Goal: Task Accomplishment & Management: Manage account settings

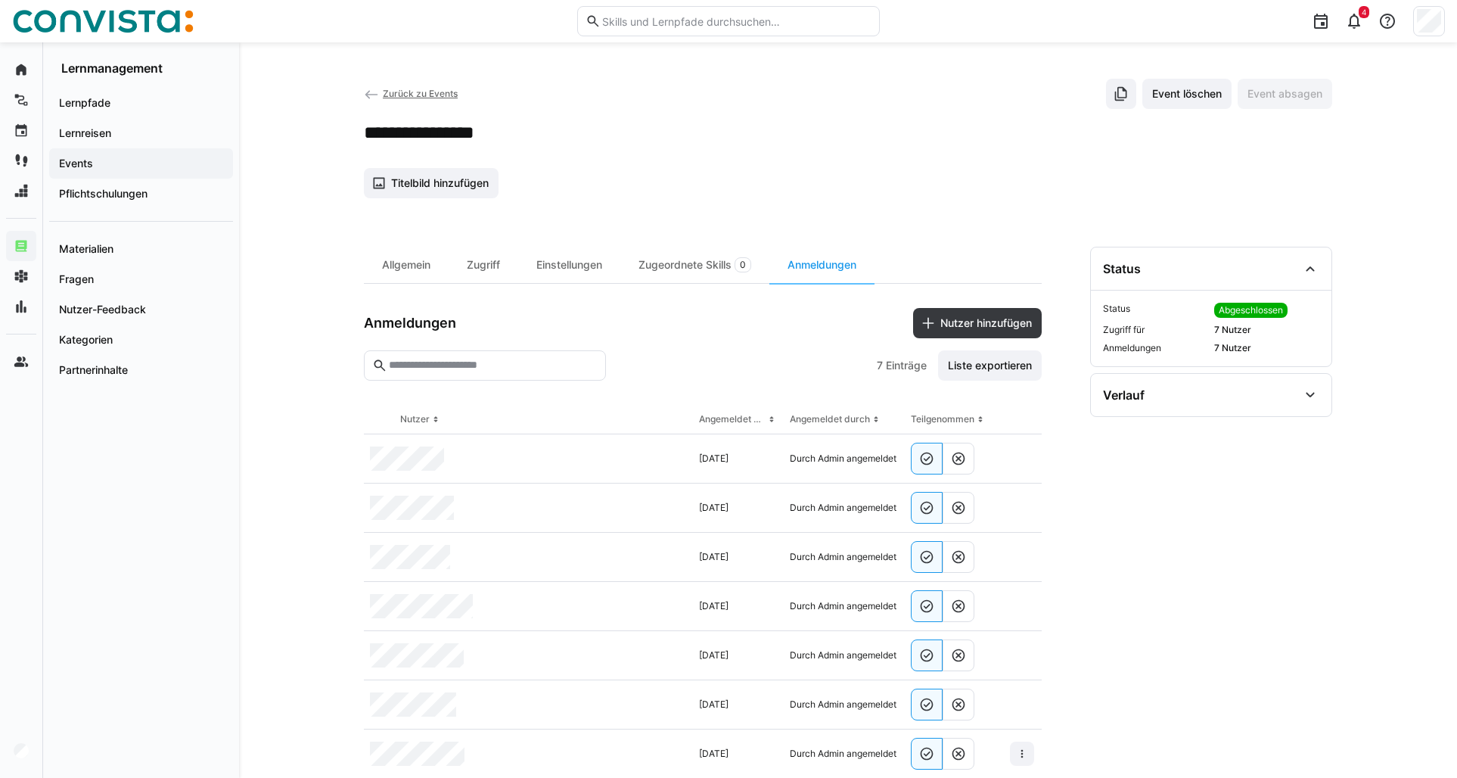
scroll to position [38, 0]
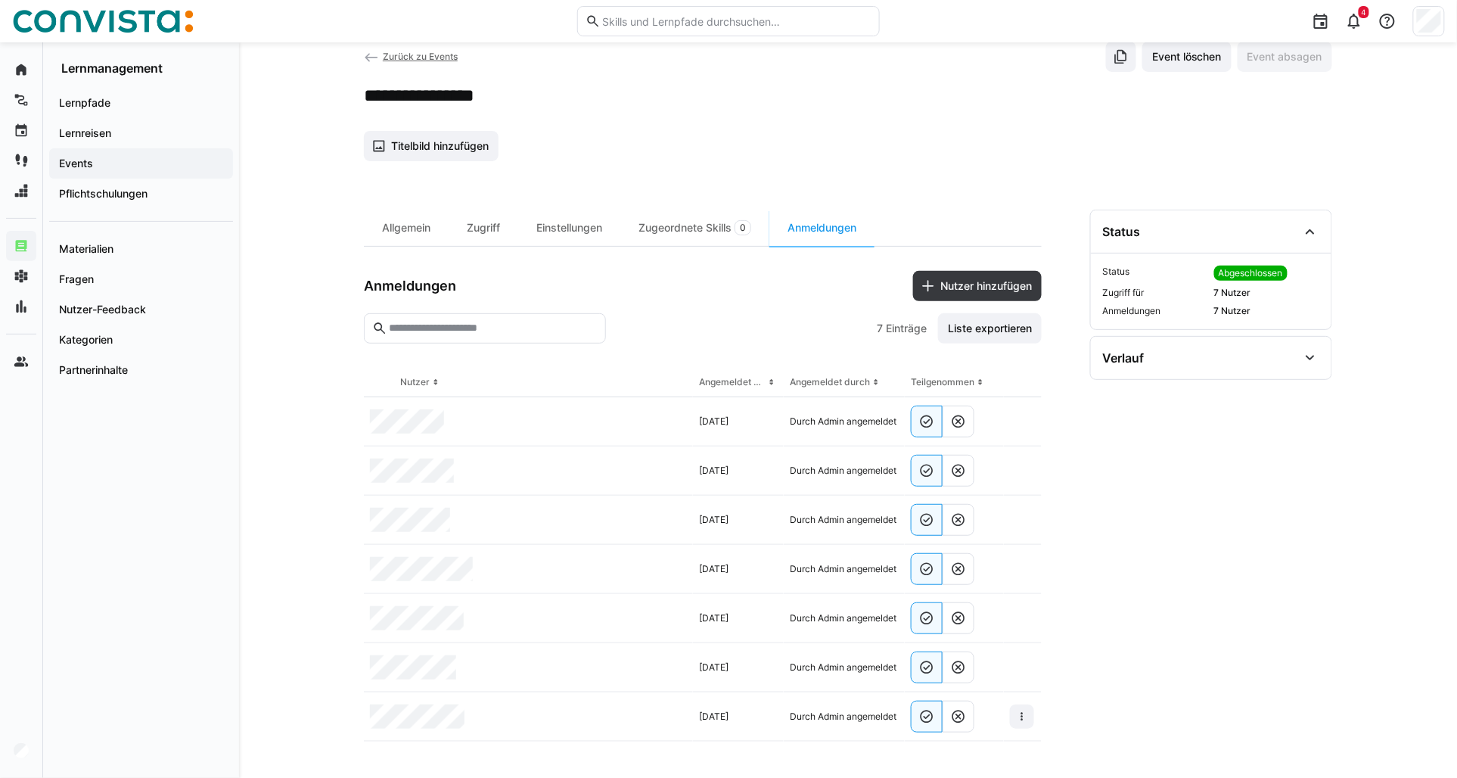
click at [406, 55] on span "Zurück zu Events" at bounding box center [420, 56] width 75 height 11
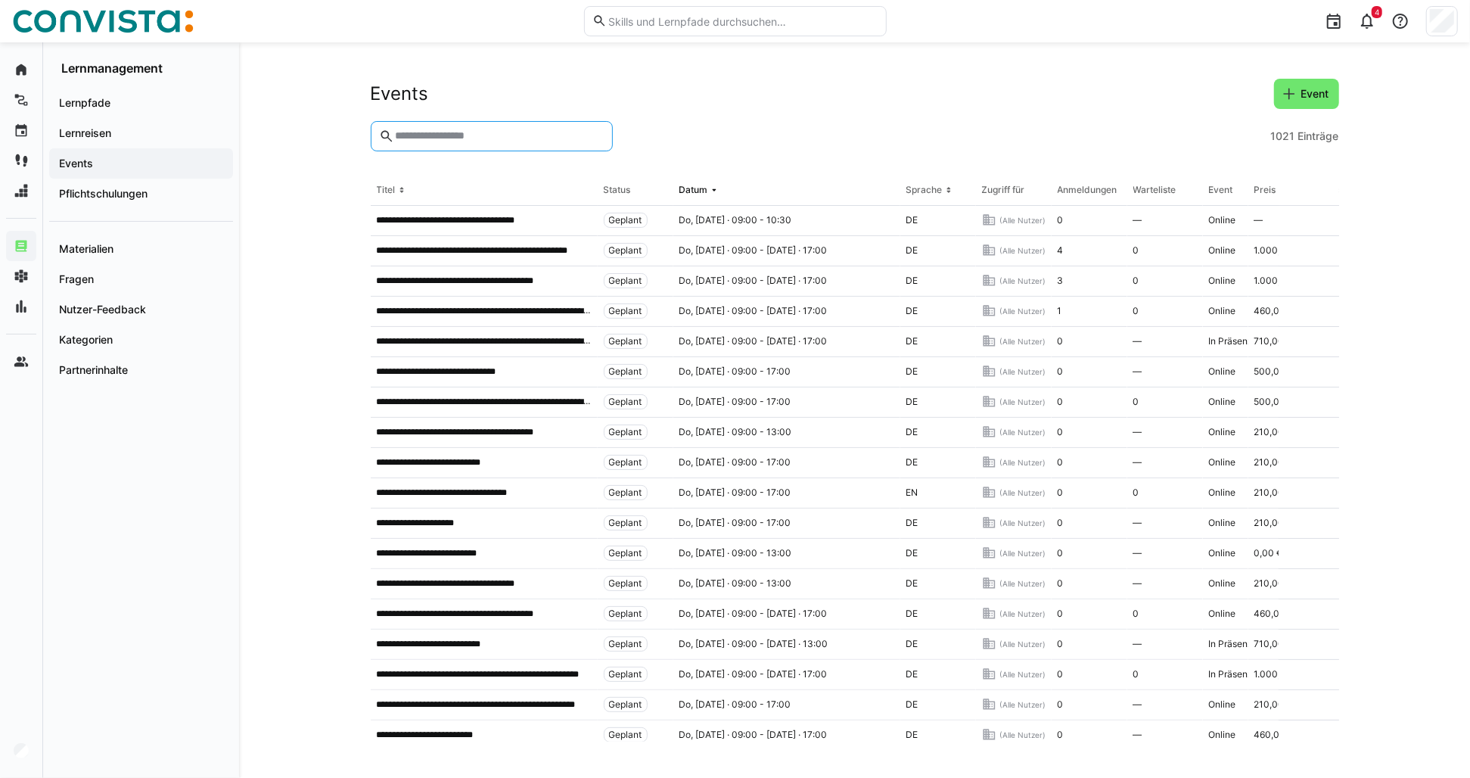
click at [483, 138] on input "text" at bounding box center [498, 136] width 210 height 14
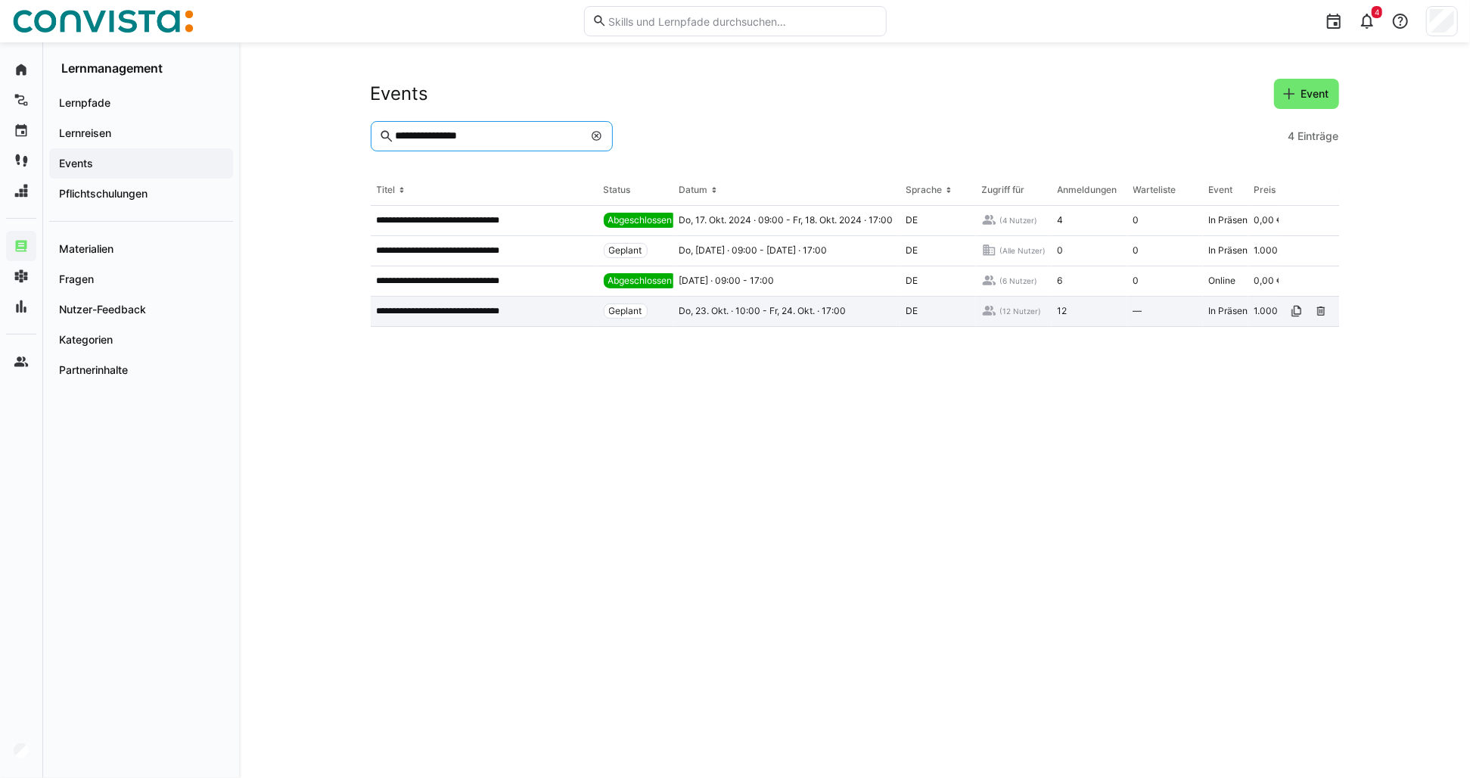
type input "**********"
click at [474, 303] on div "**********" at bounding box center [484, 312] width 227 height 30
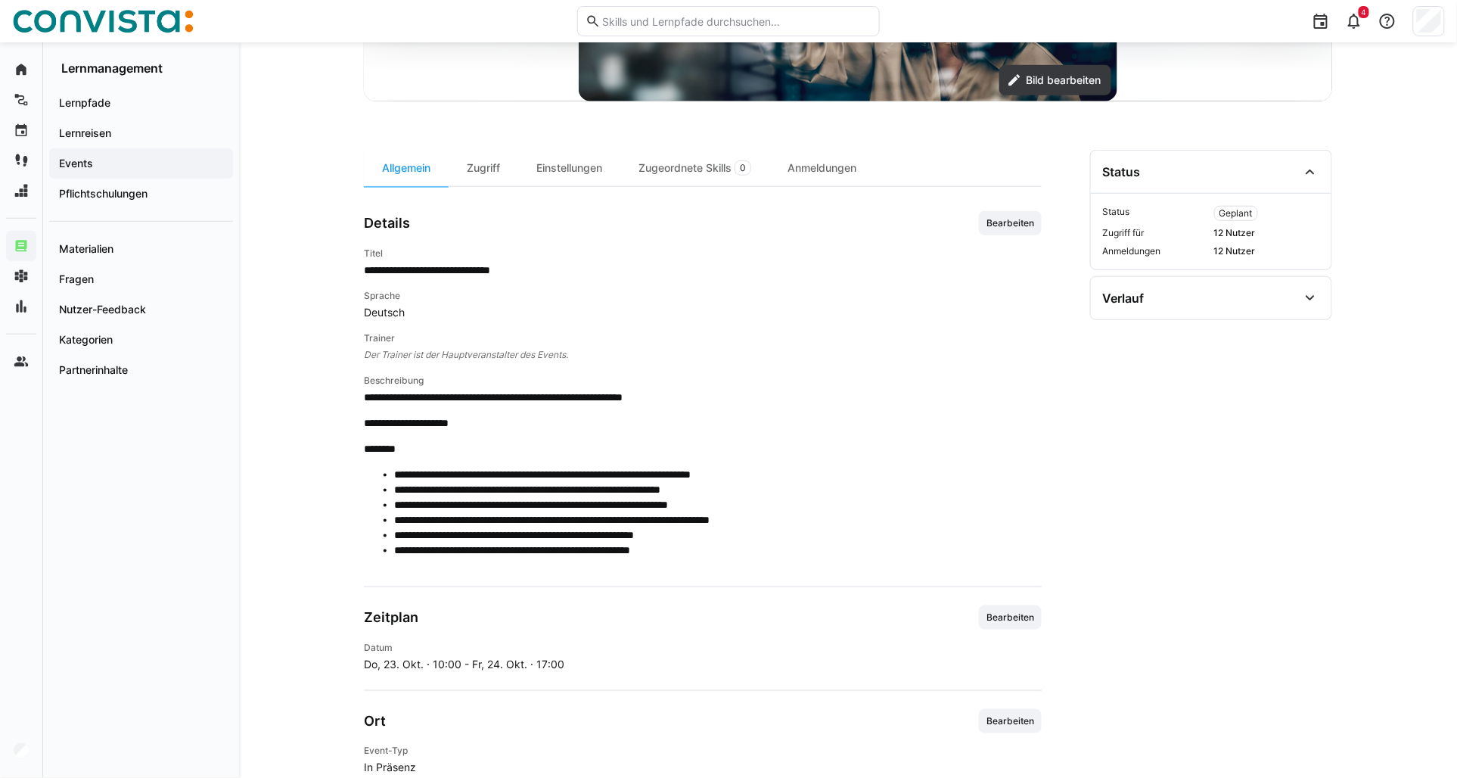
scroll to position [160, 0]
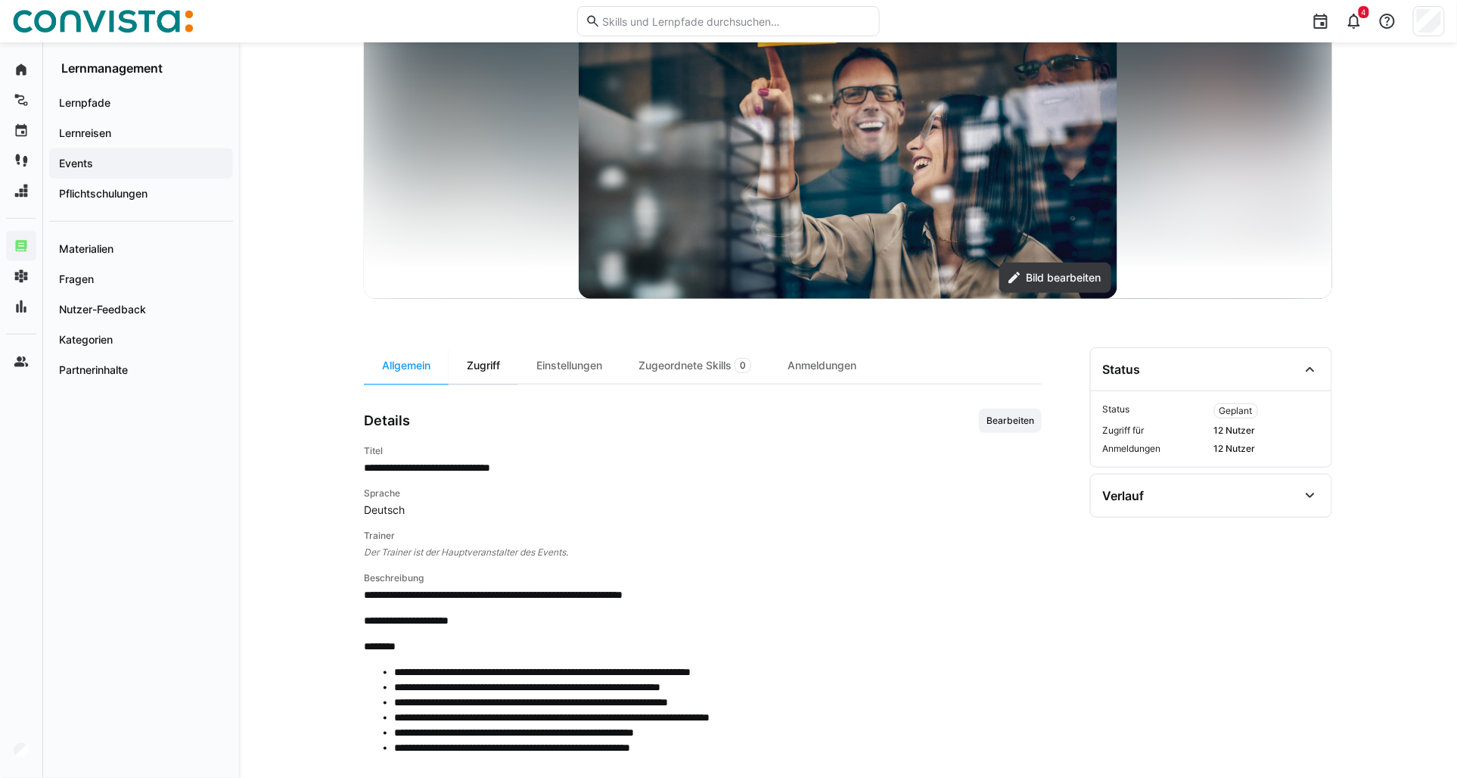
click at [477, 369] on div "Zugriff" at bounding box center [484, 365] width 70 height 36
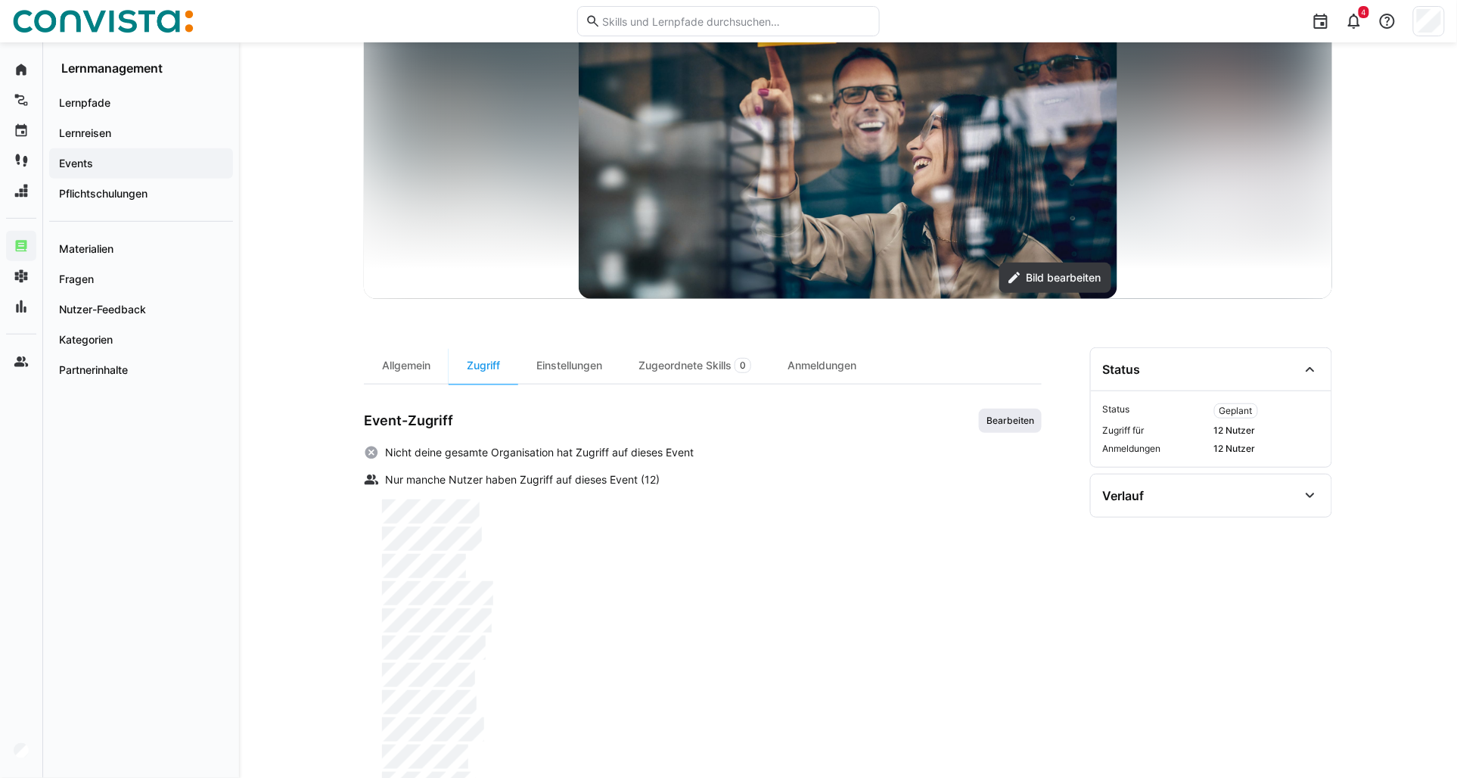
click at [999, 418] on span "Bearbeiten" at bounding box center [1010, 421] width 51 height 12
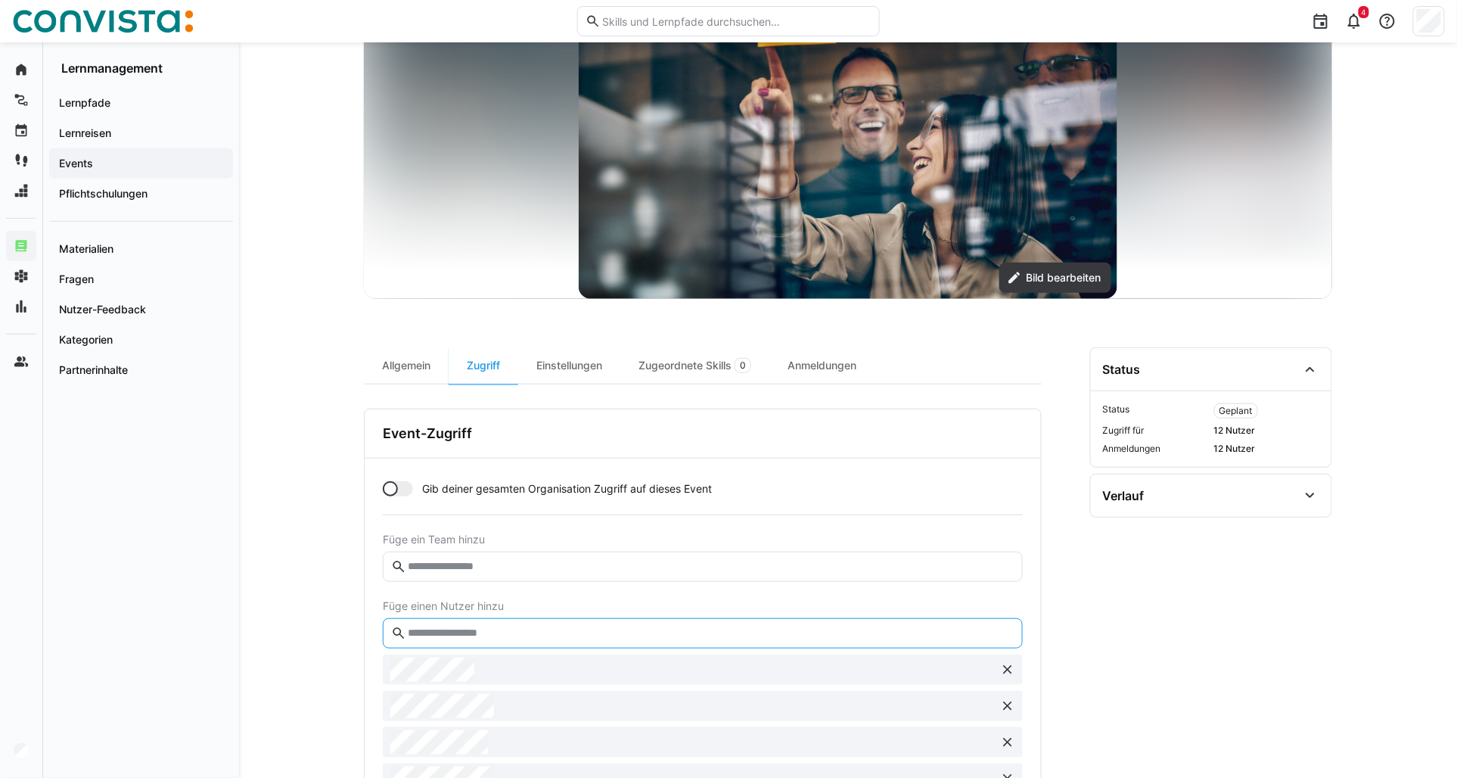
click at [444, 636] on input "text" at bounding box center [710, 633] width 608 height 14
type input "*"
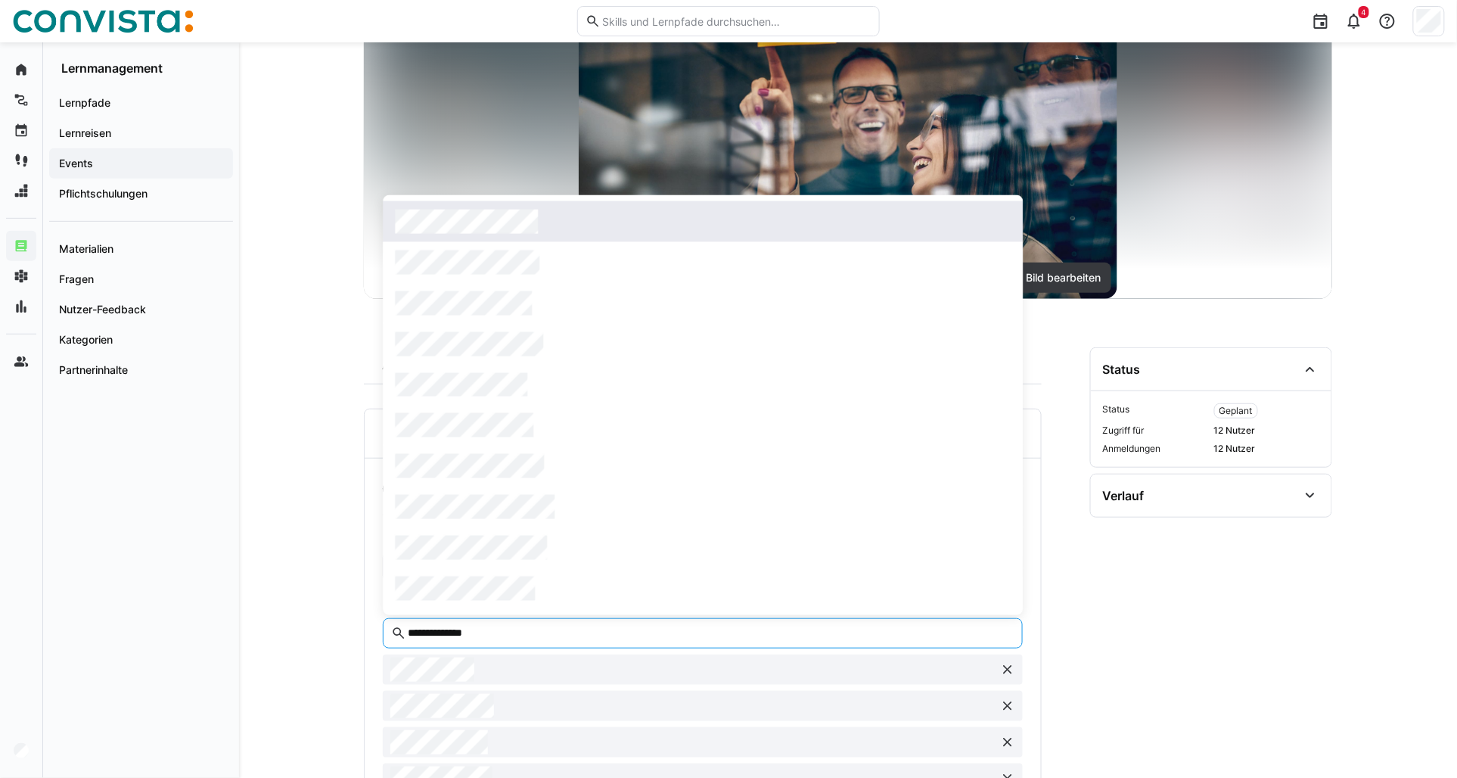
type input "**********"
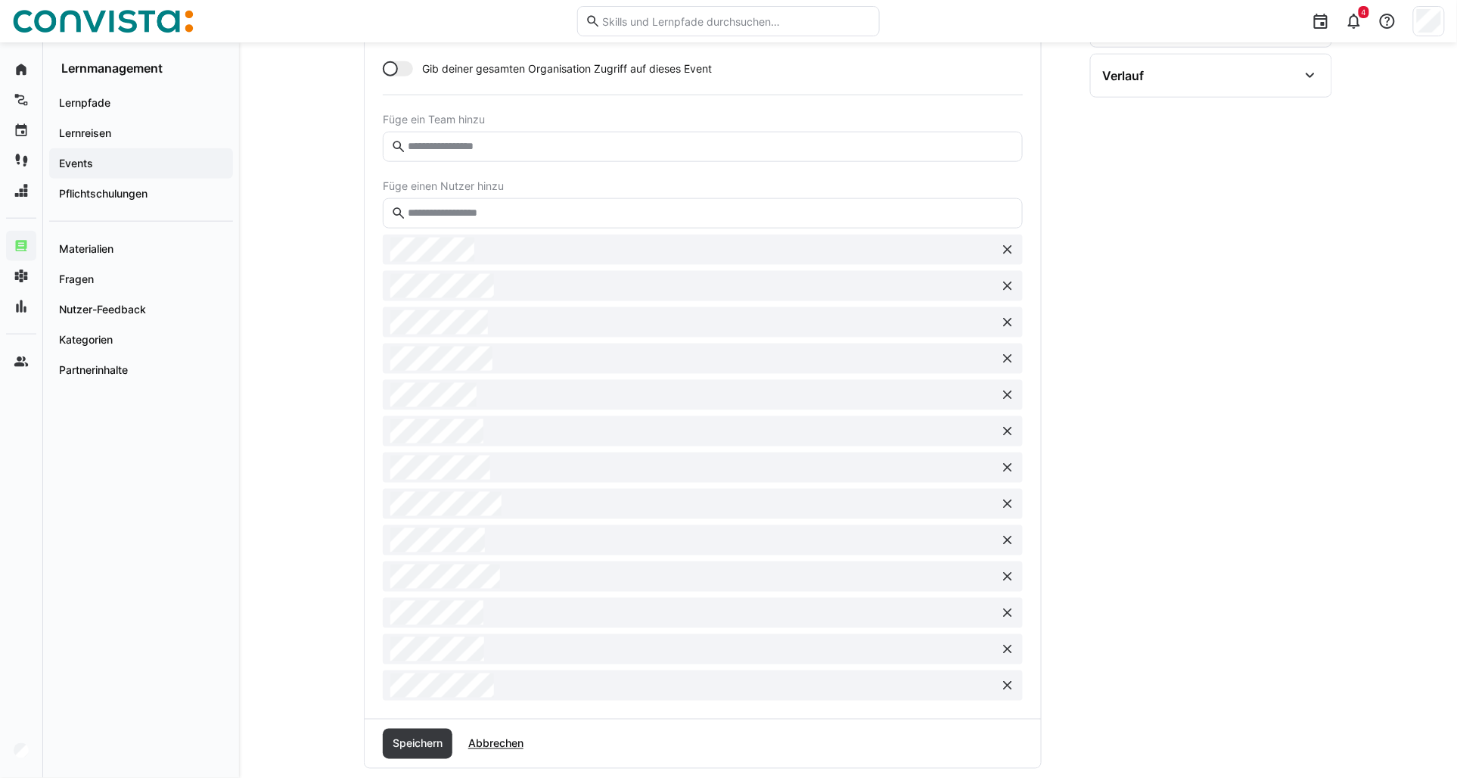
scroll to position [717, 0]
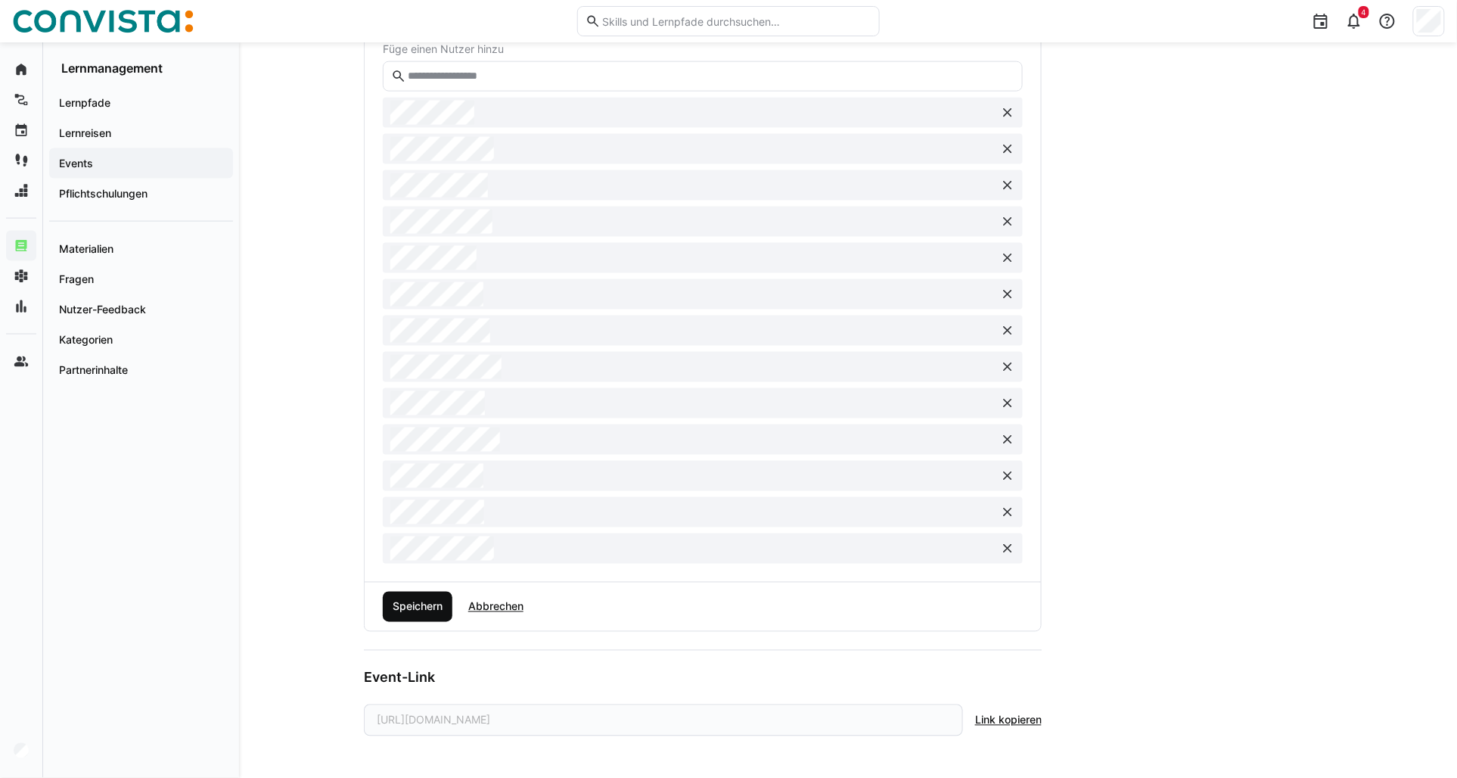
click at [403, 601] on span "Speichern" at bounding box center [417, 606] width 54 height 15
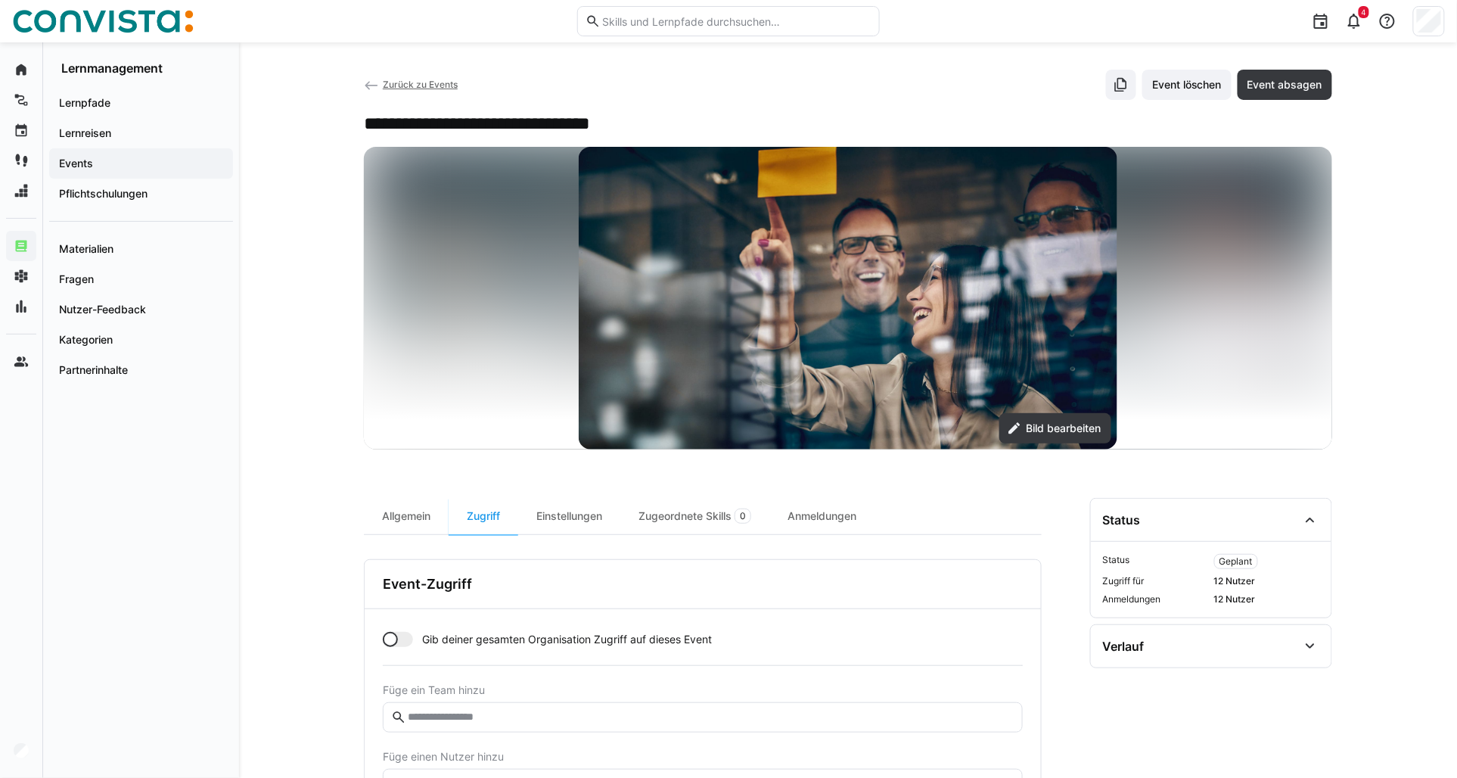
scroll to position [0, 0]
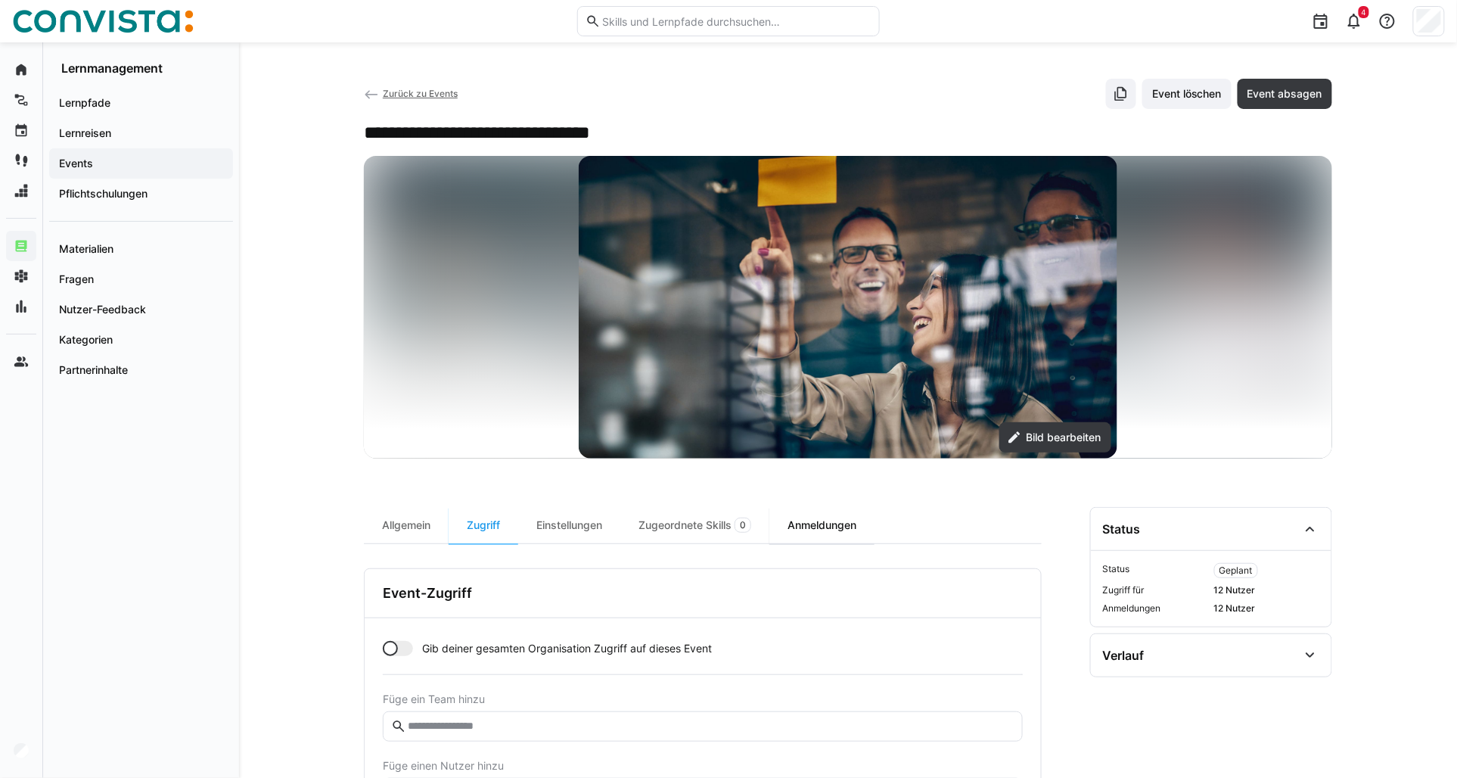
click at [826, 535] on div "Anmeldungen" at bounding box center [821, 525] width 105 height 36
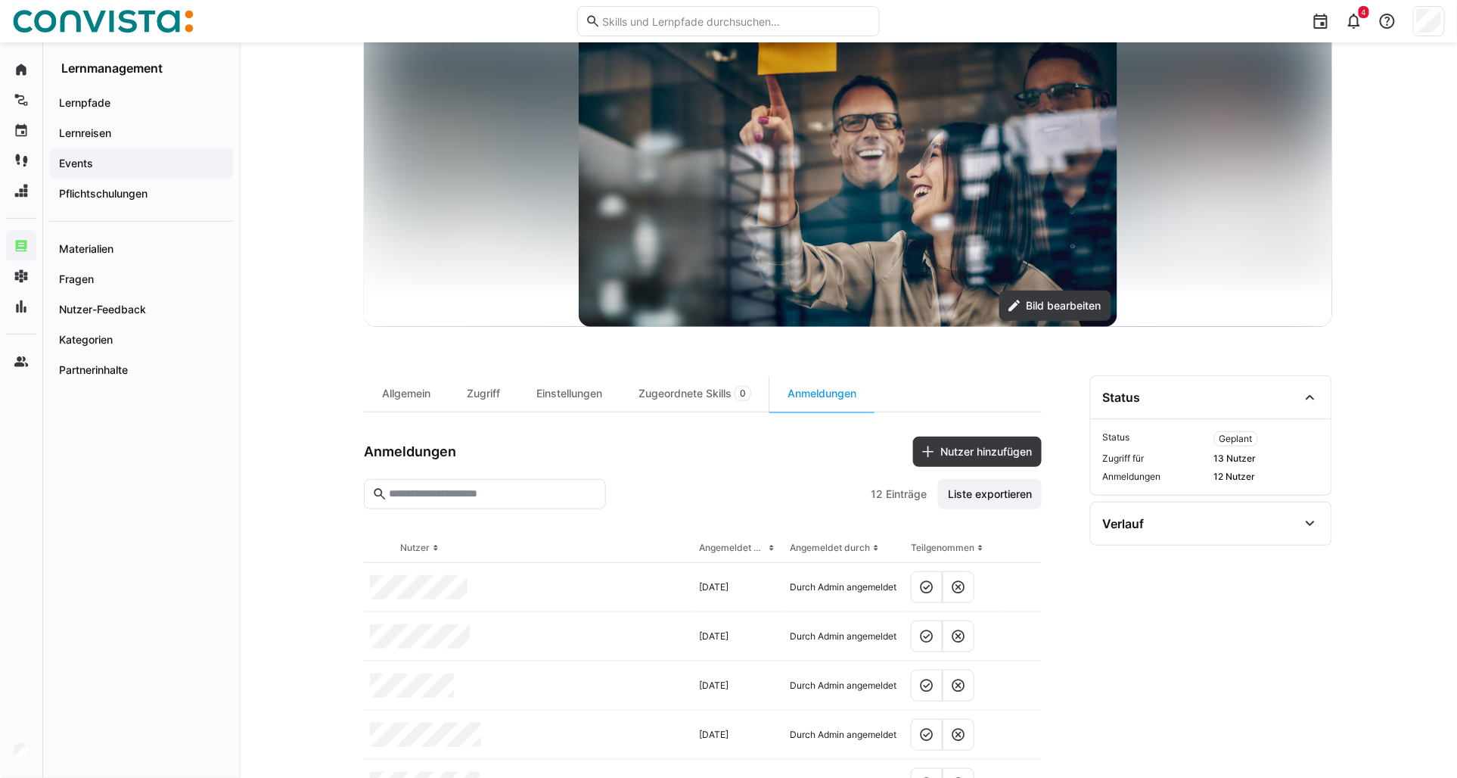
scroll to position [168, 0]
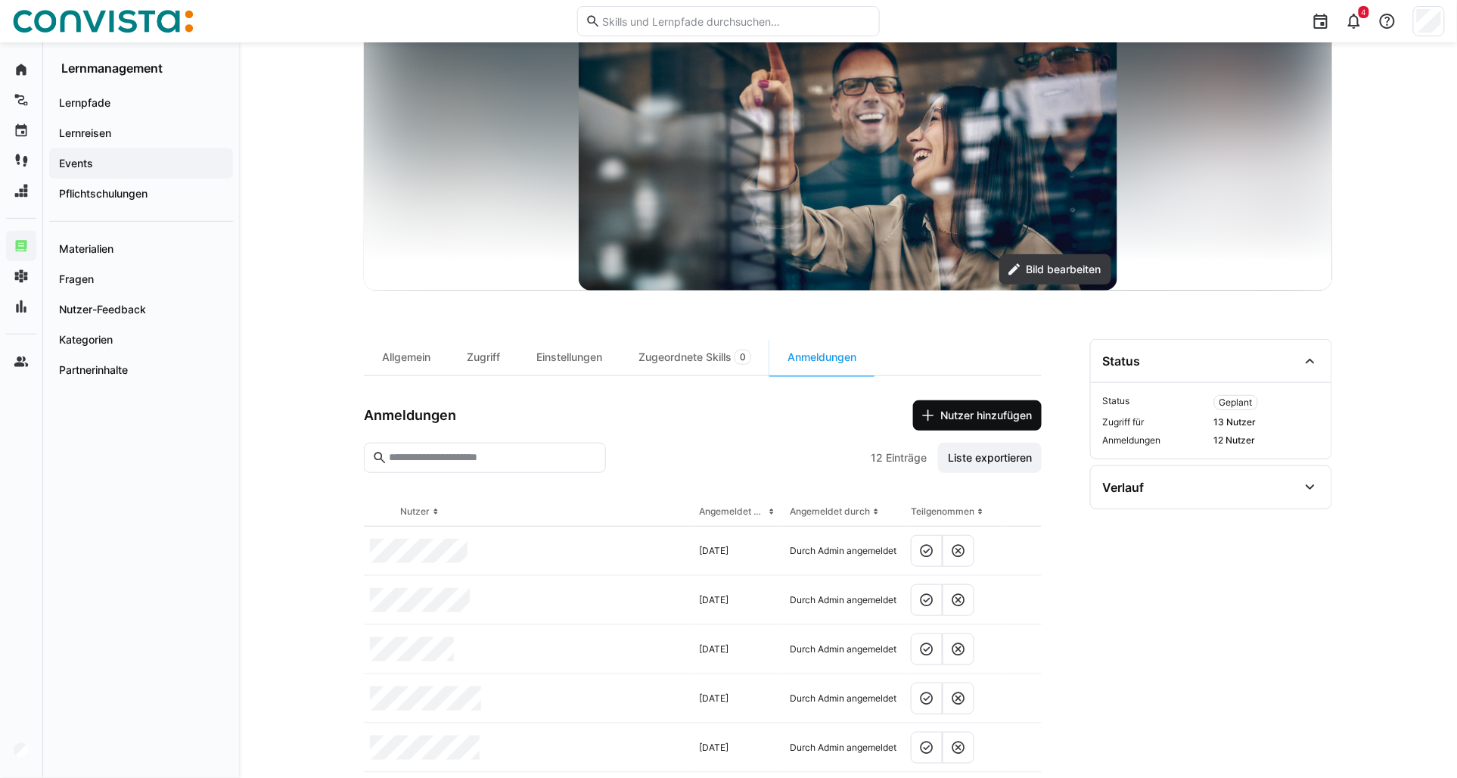
click at [972, 421] on span "Nutzer hinzufügen" at bounding box center [986, 415] width 96 height 15
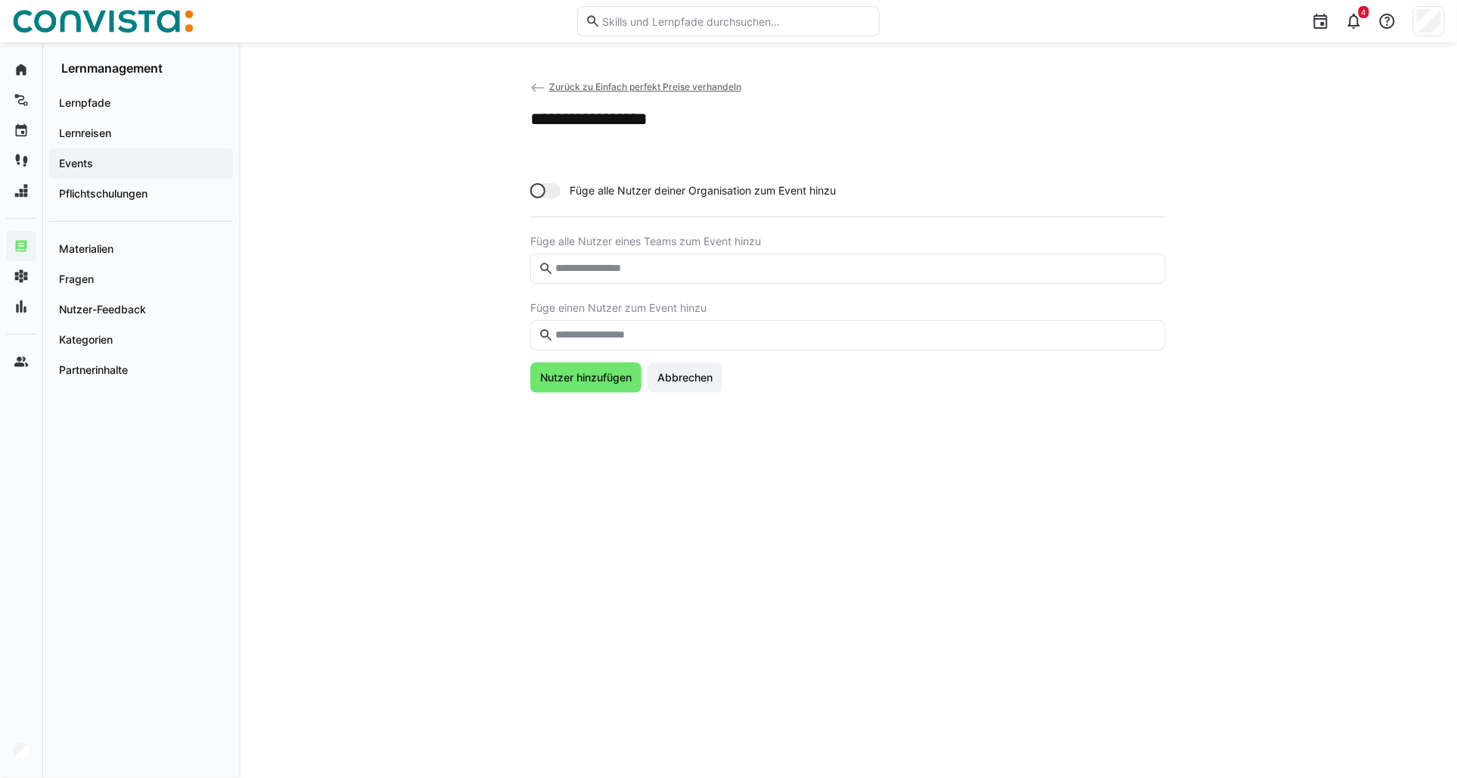
click at [580, 337] on input "text" at bounding box center [856, 335] width 604 height 14
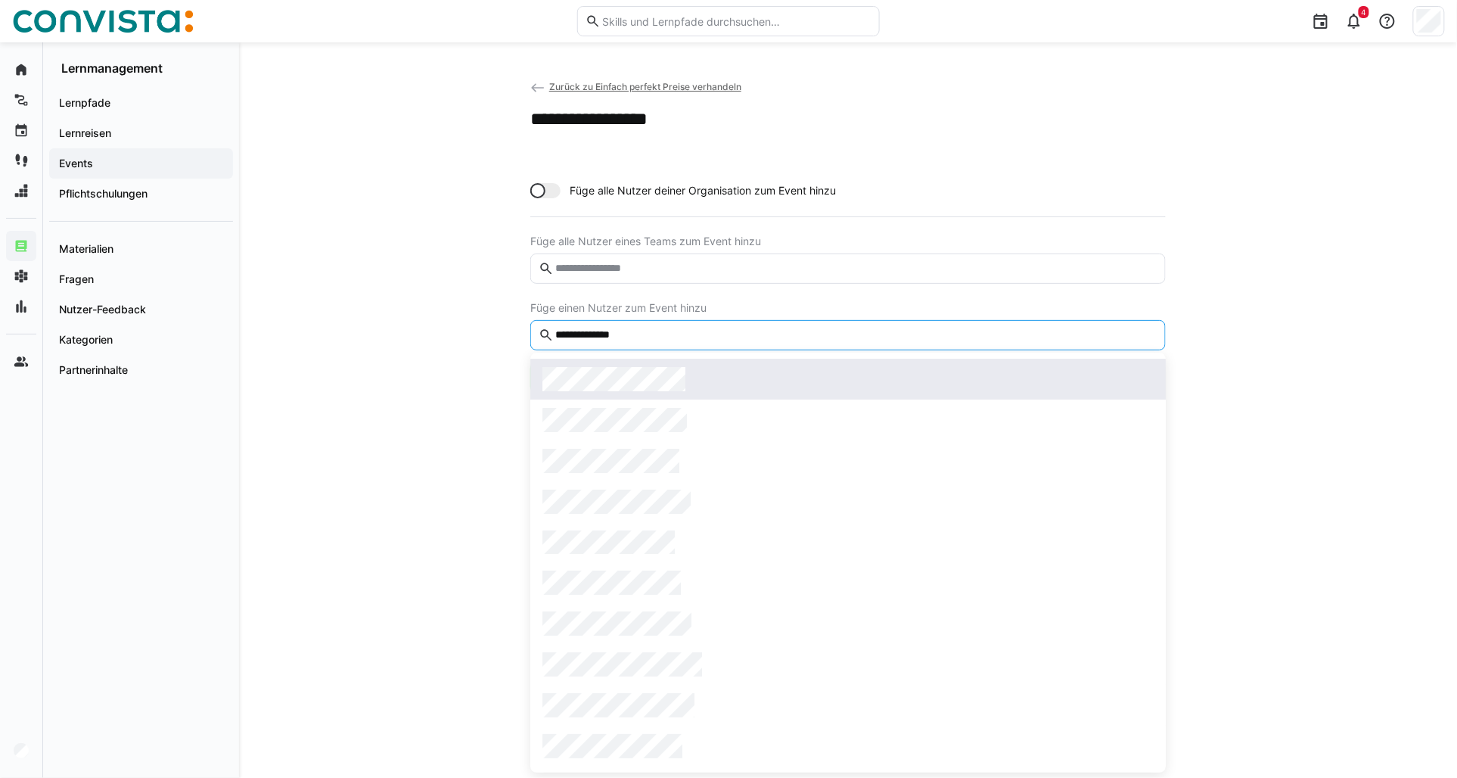
type input "**********"
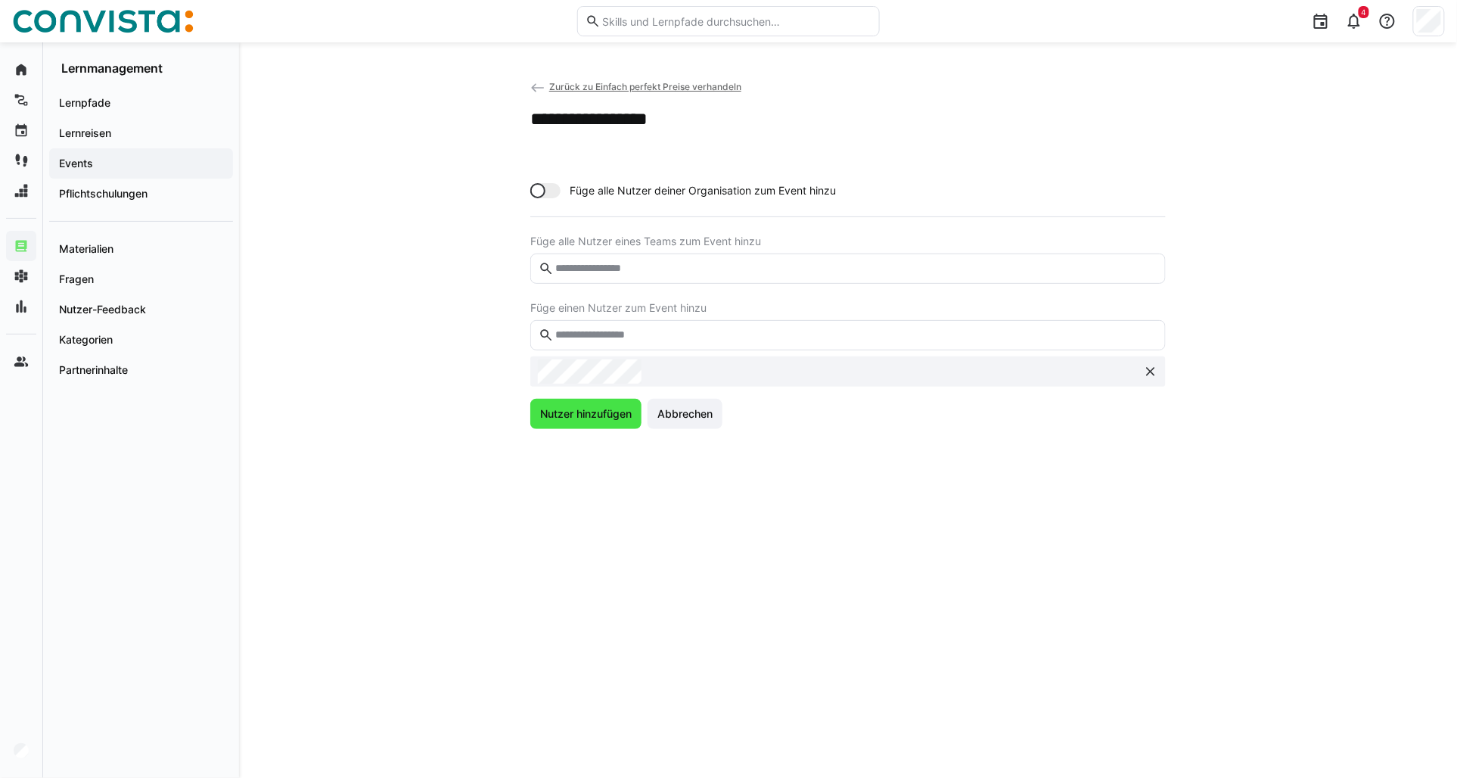
click at [574, 412] on span "Nutzer hinzufügen" at bounding box center [586, 413] width 96 height 15
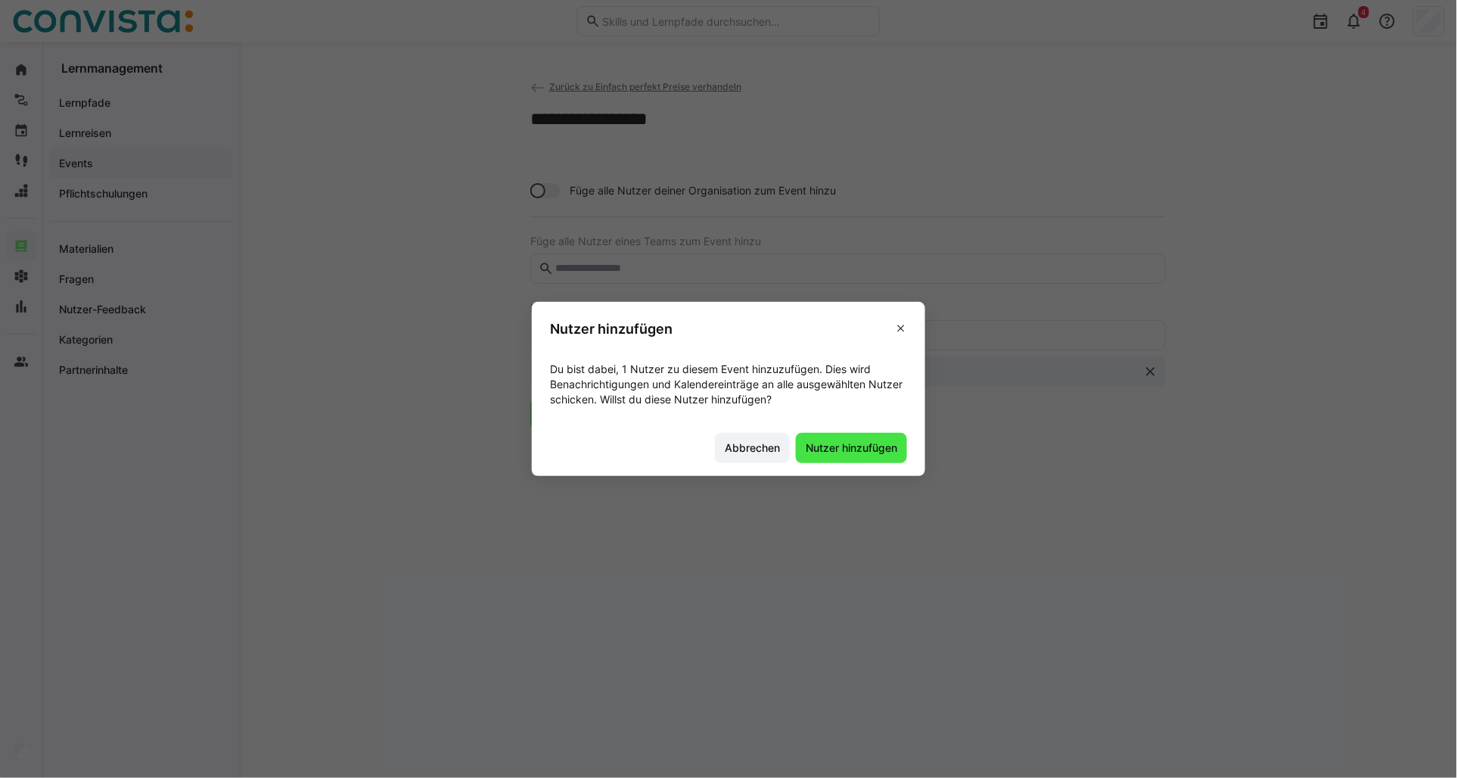
click at [841, 448] on span "Nutzer hinzufügen" at bounding box center [852, 447] width 96 height 15
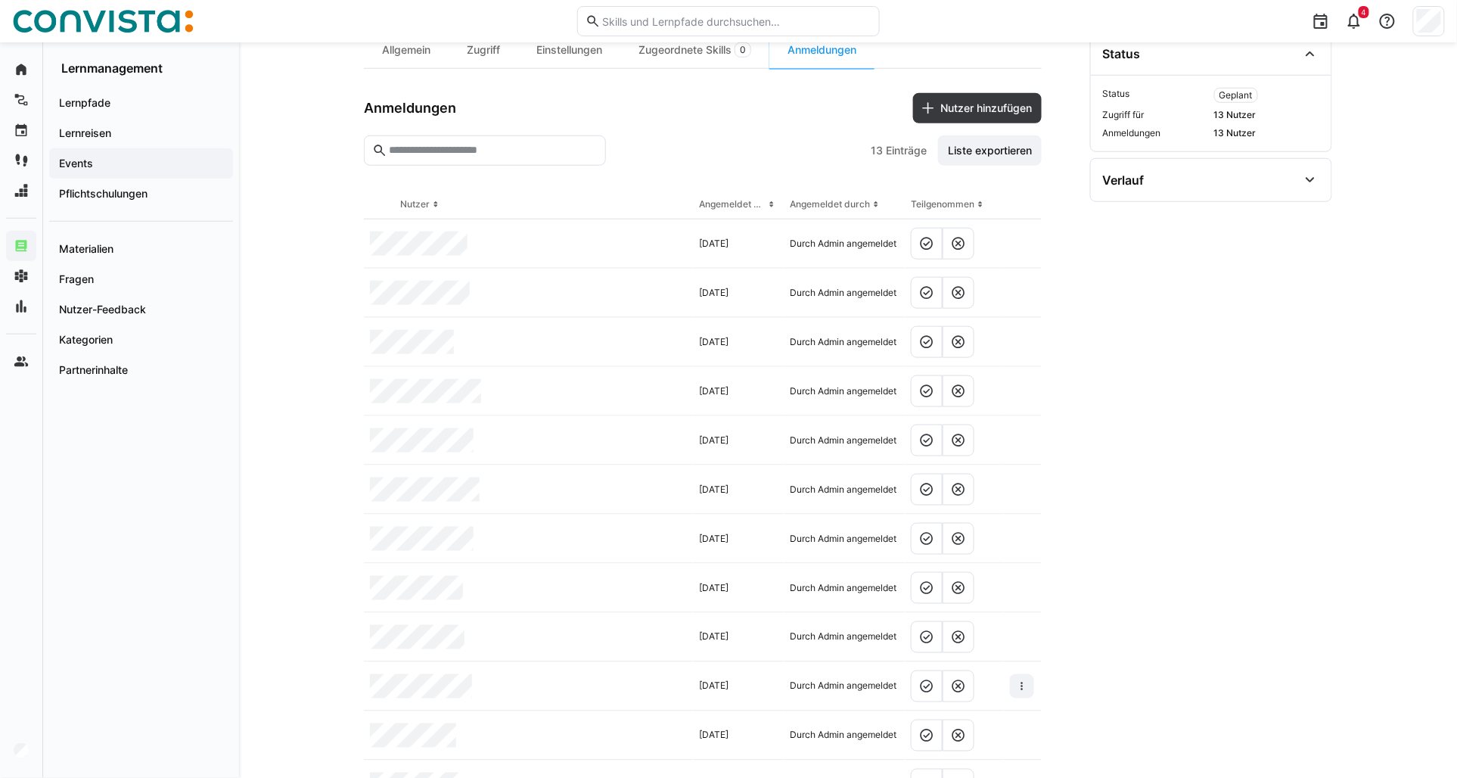
scroll to position [425, 0]
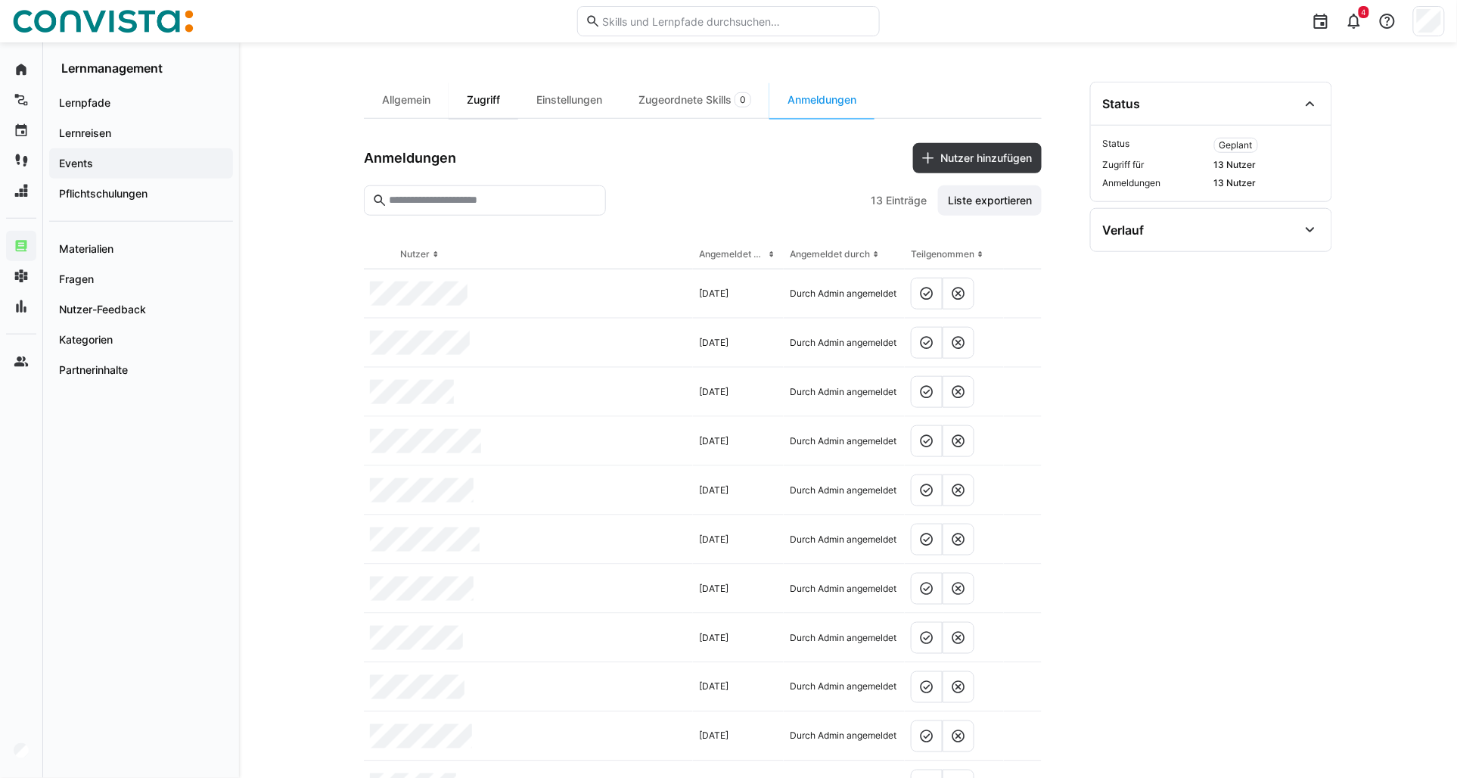
click at [480, 101] on div "Zugriff" at bounding box center [484, 100] width 70 height 36
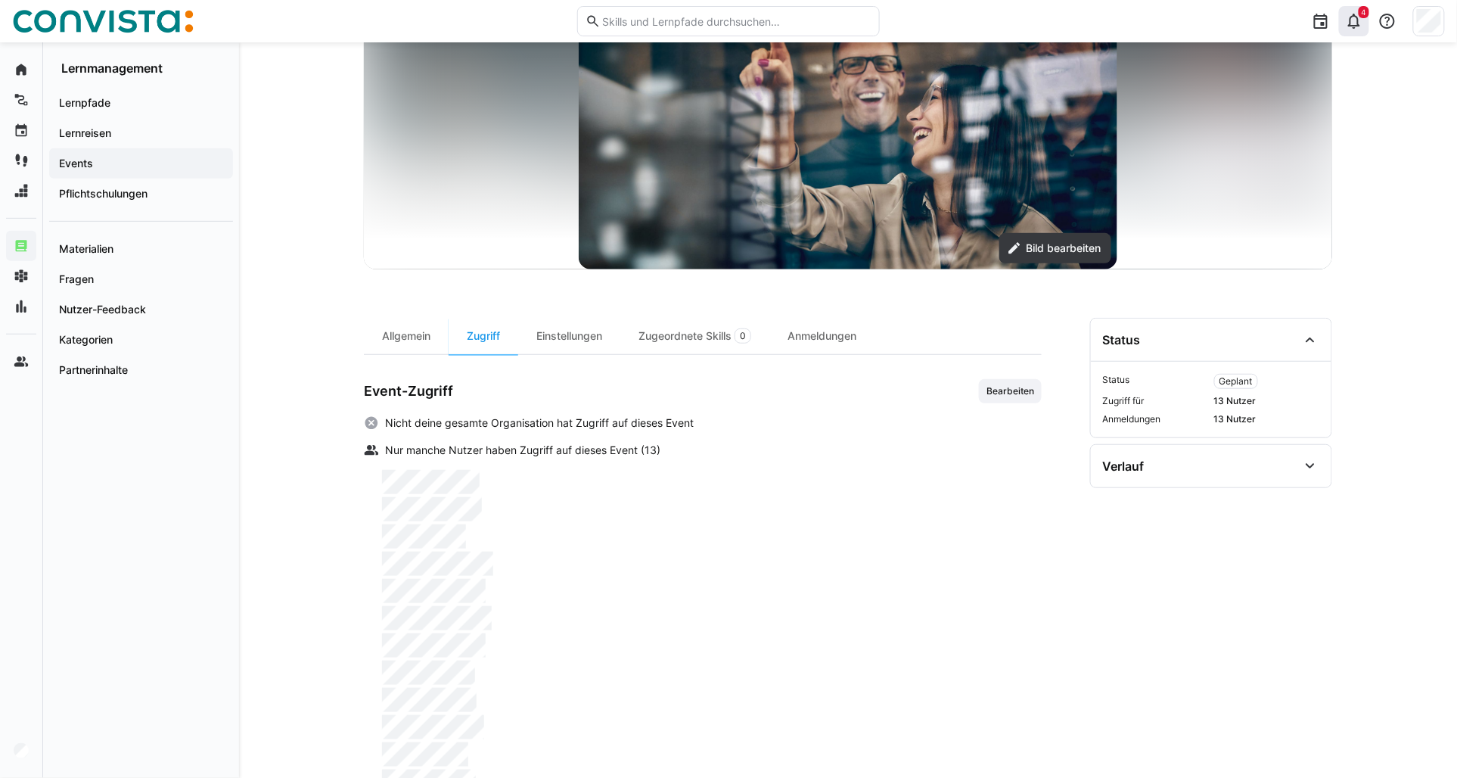
scroll to position [42, 0]
